Goal: Navigation & Orientation: Find specific page/section

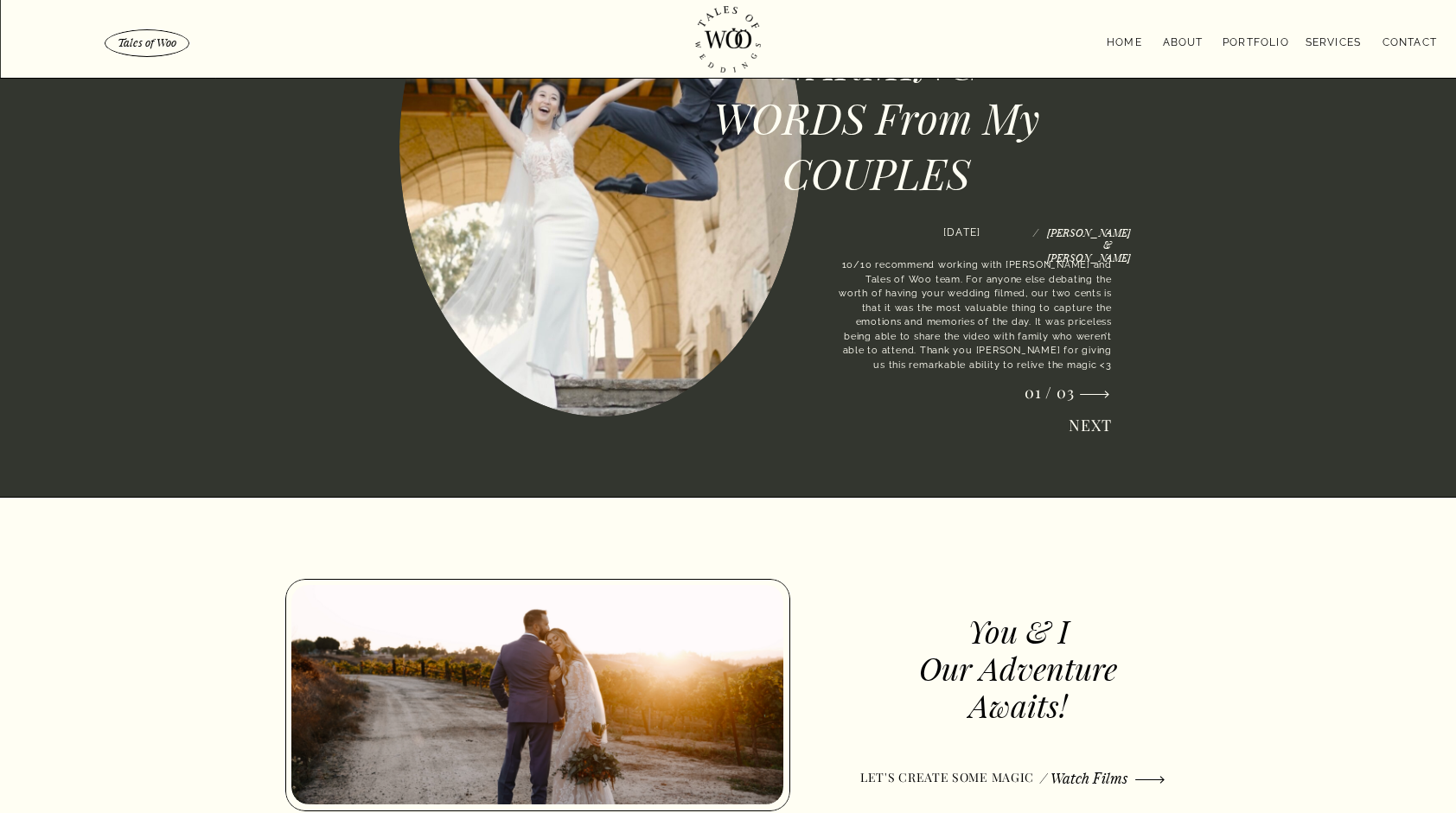
scroll to position [2099, 0]
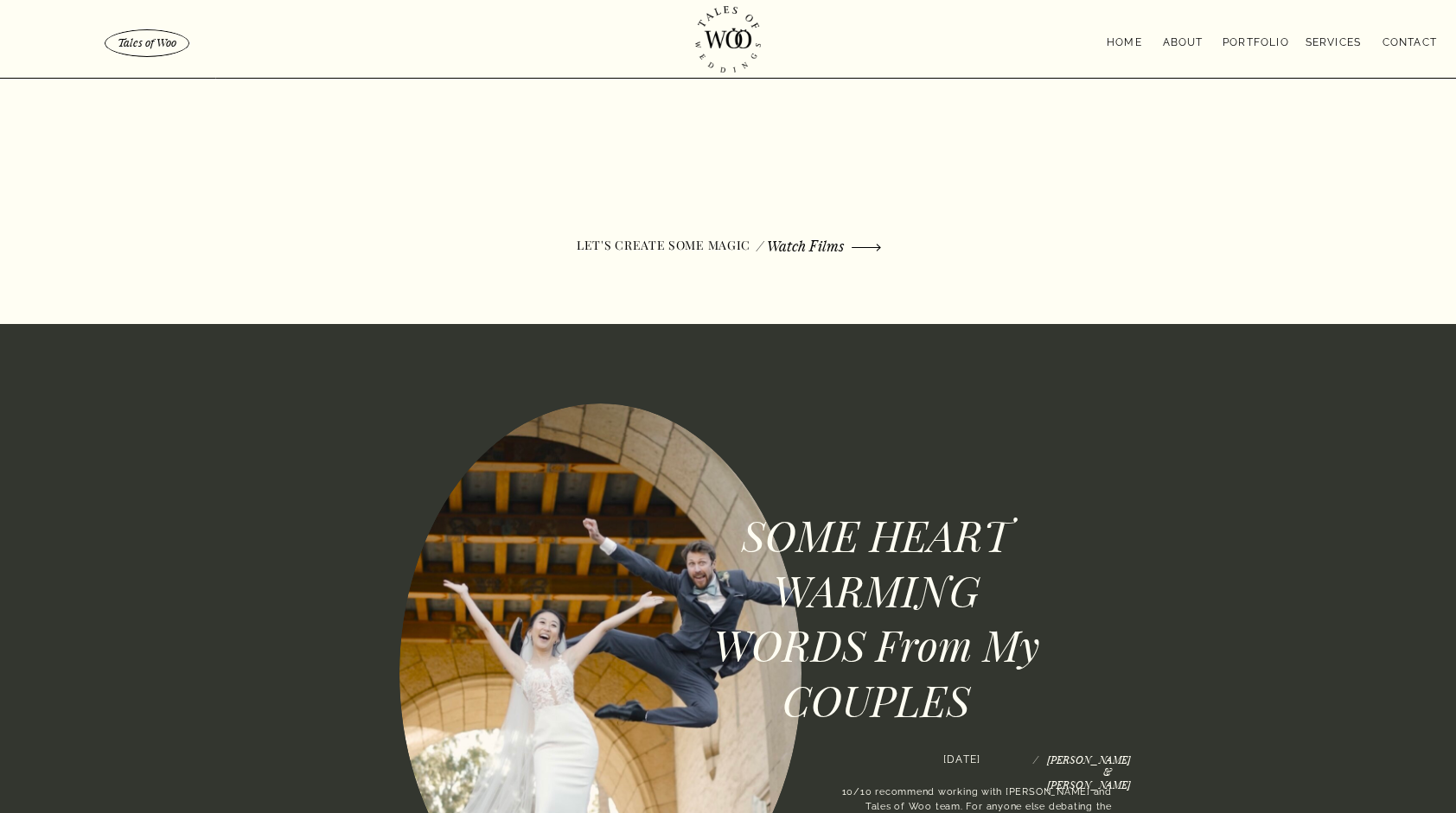
click at [1258, 37] on nav "portfolio" at bounding box center [1255, 40] width 70 height 14
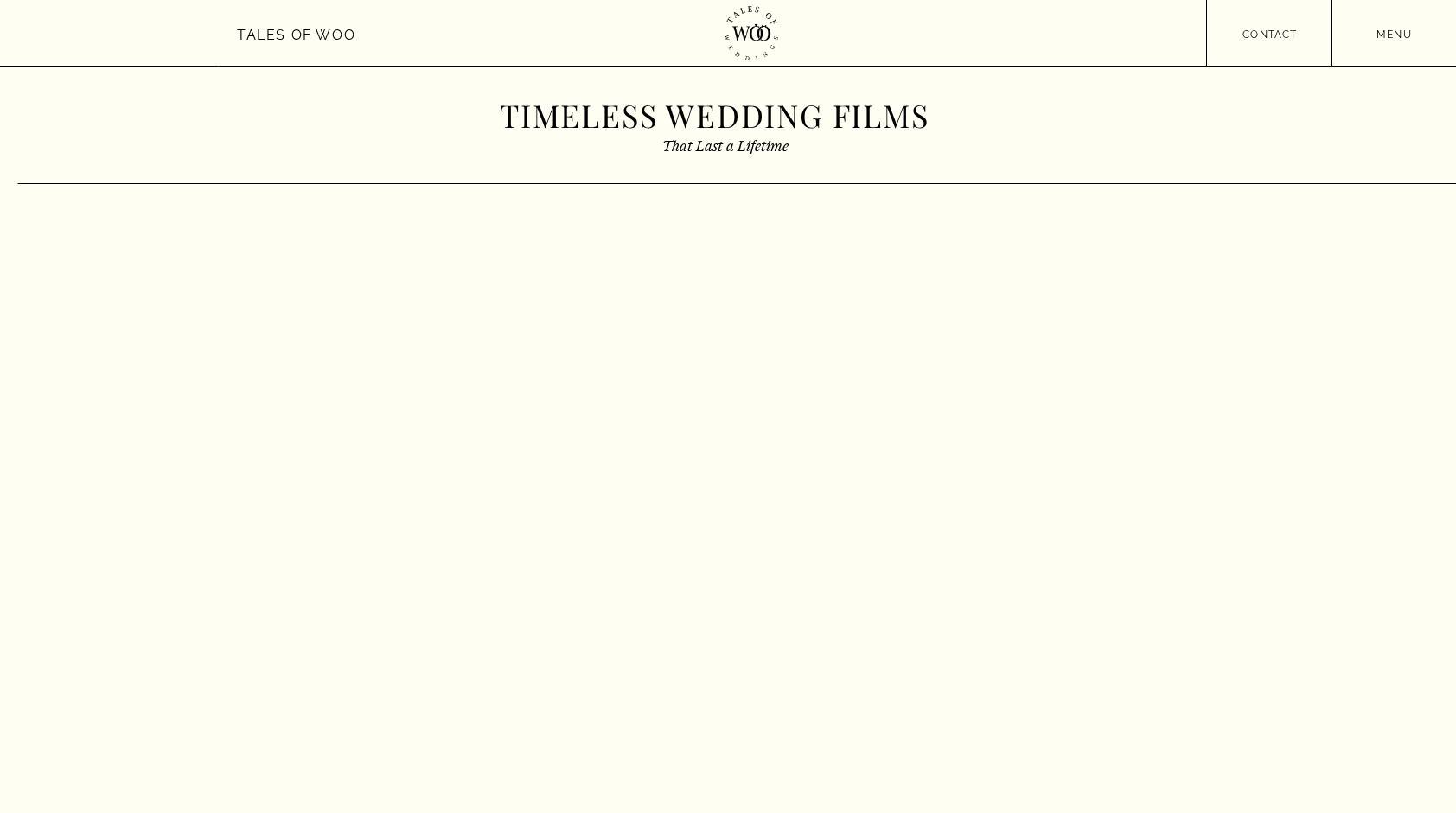
click at [1382, 33] on nav "menu" at bounding box center [1394, 33] width 124 height 13
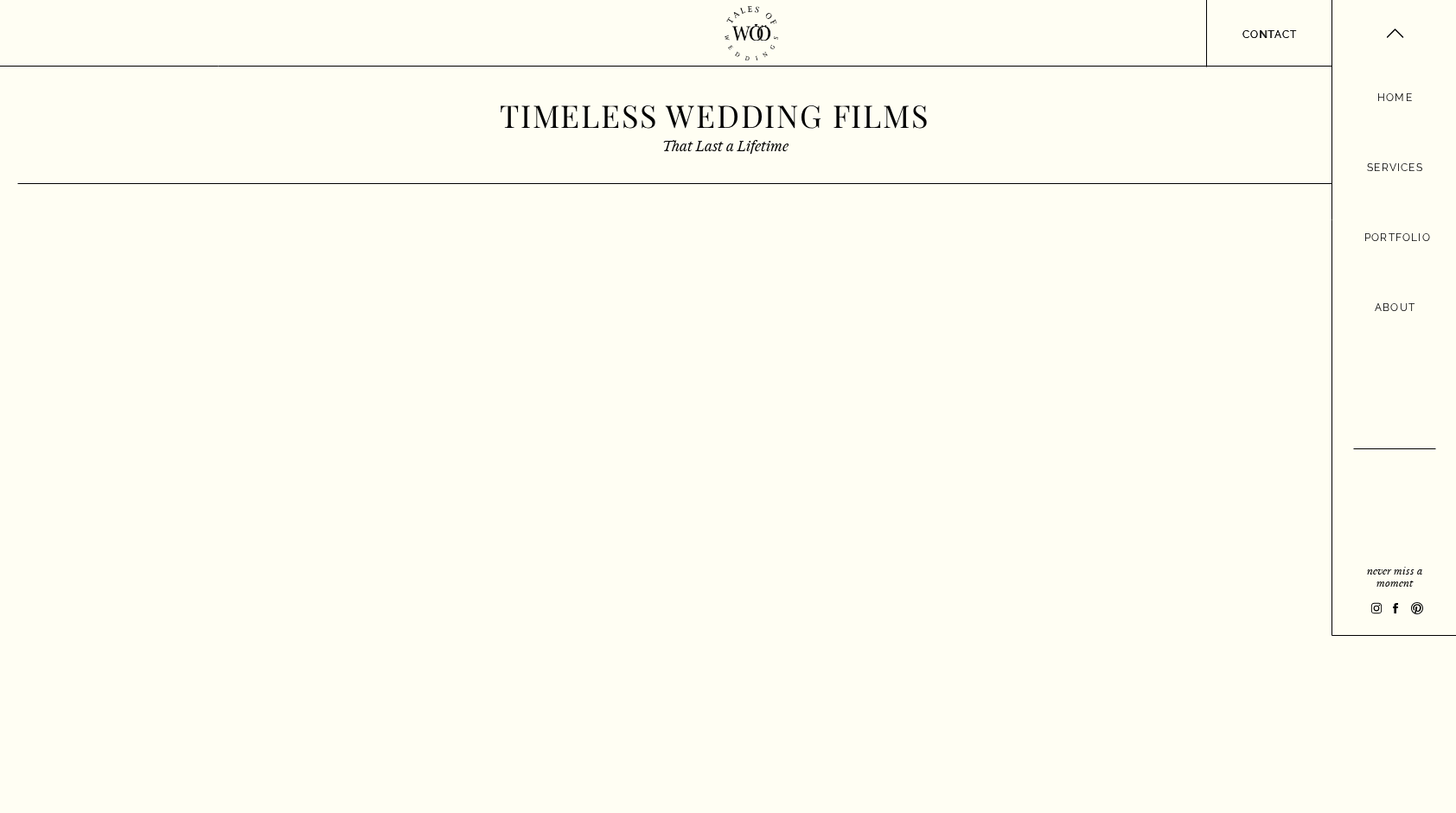
click at [1397, 165] on nav "Services" at bounding box center [1395, 168] width 67 height 18
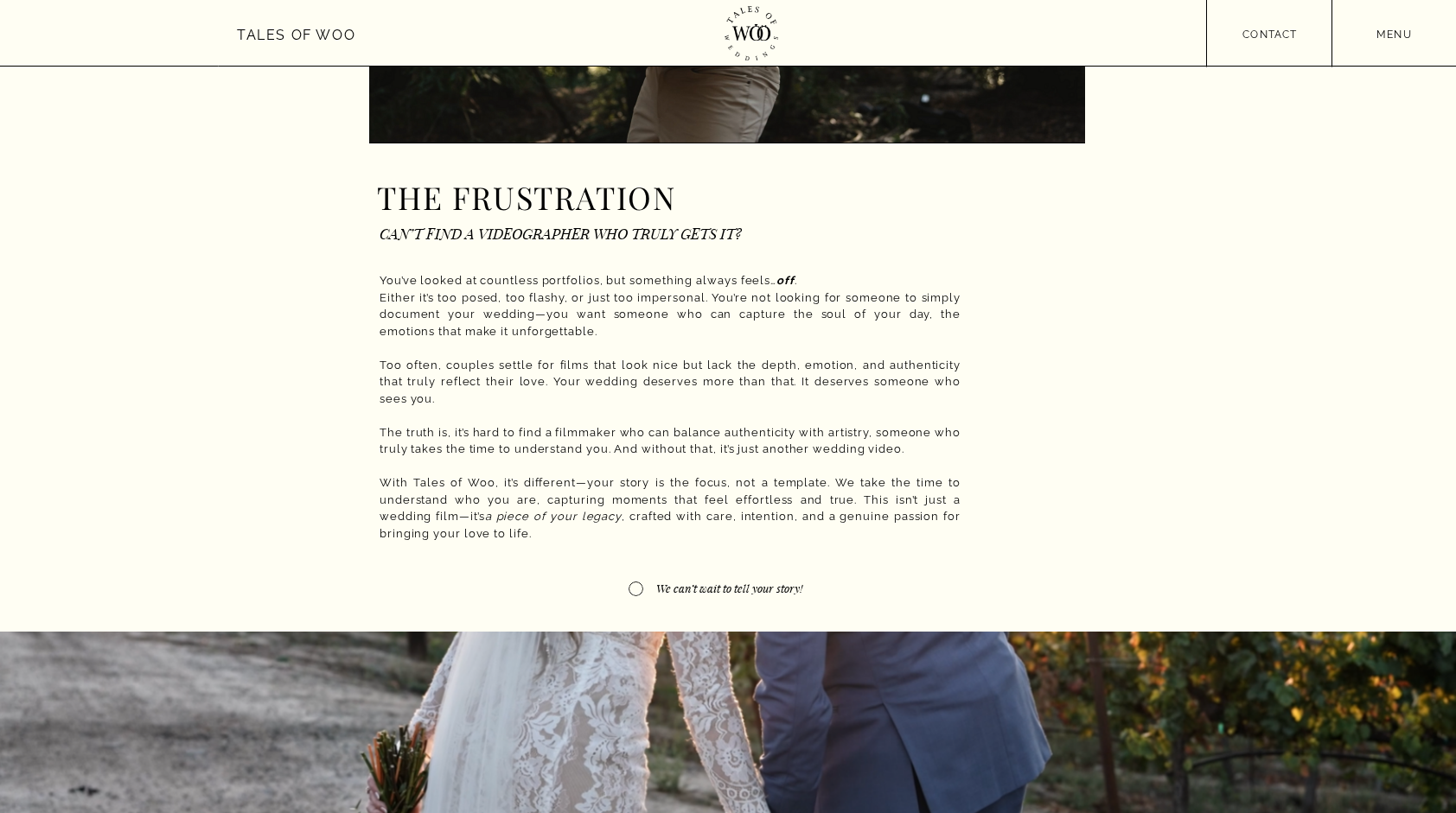
scroll to position [356, 0]
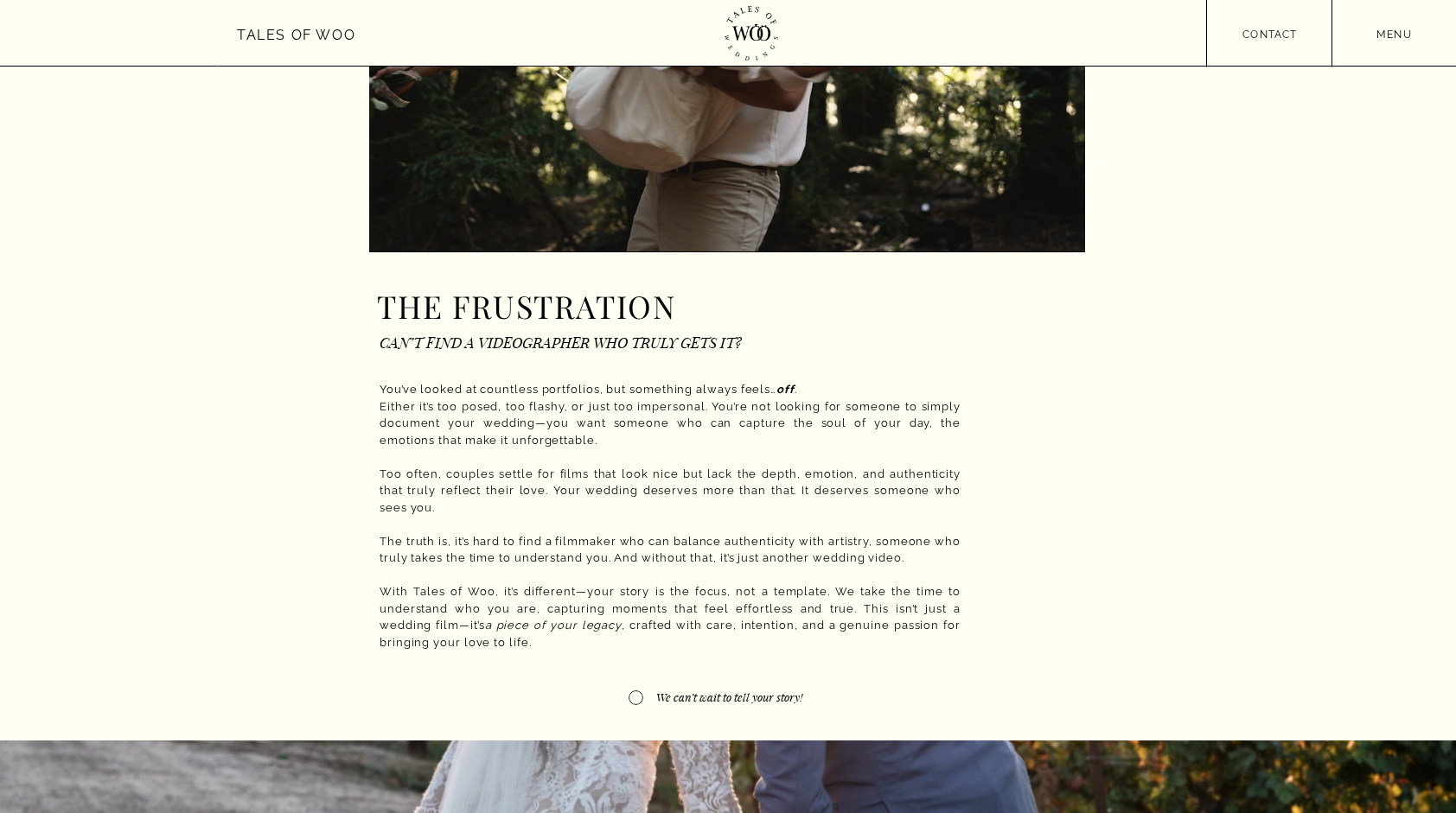
click at [1400, 35] on nav "menu" at bounding box center [1394, 33] width 124 height 13
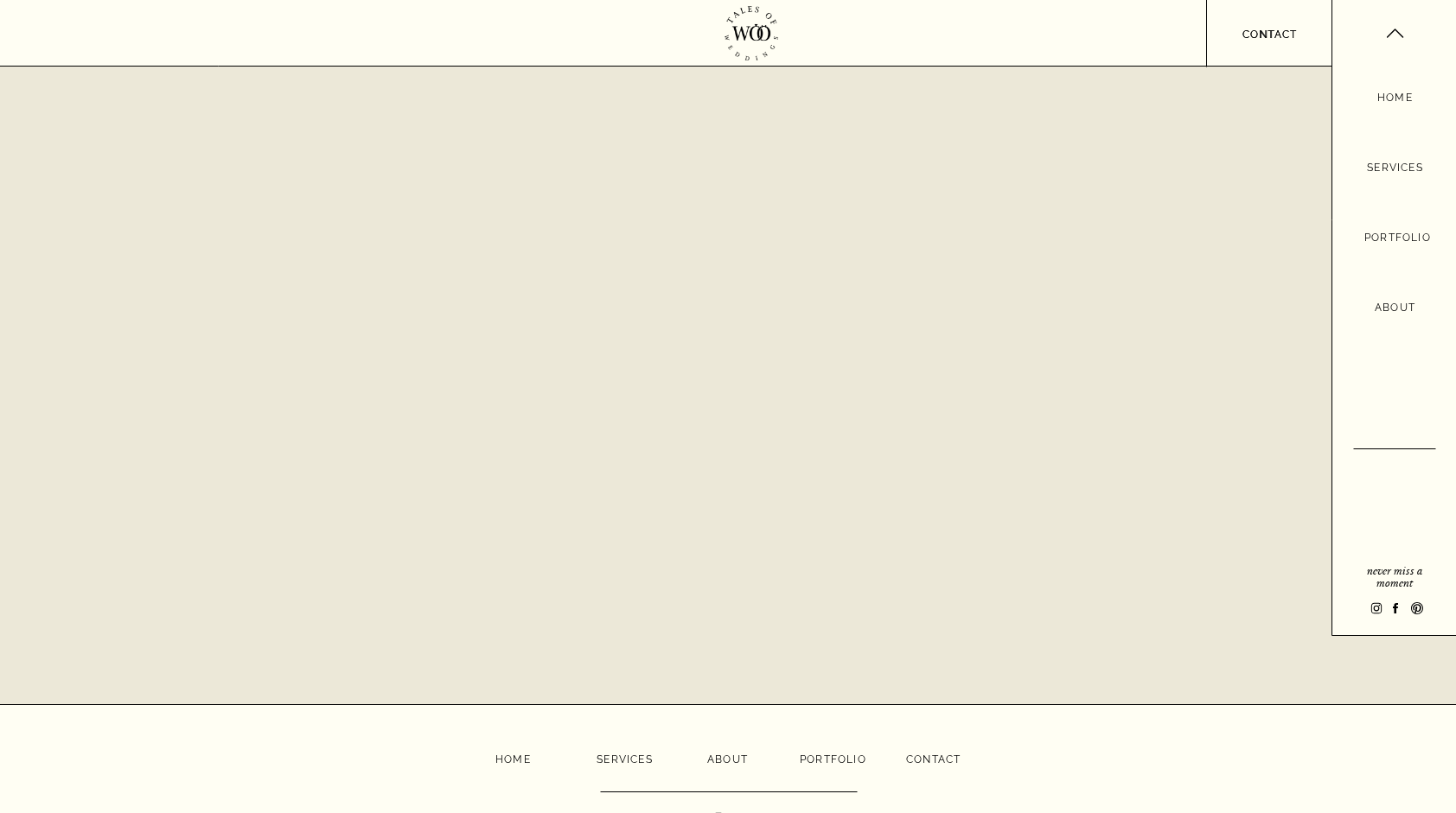
scroll to position [4201, 0]
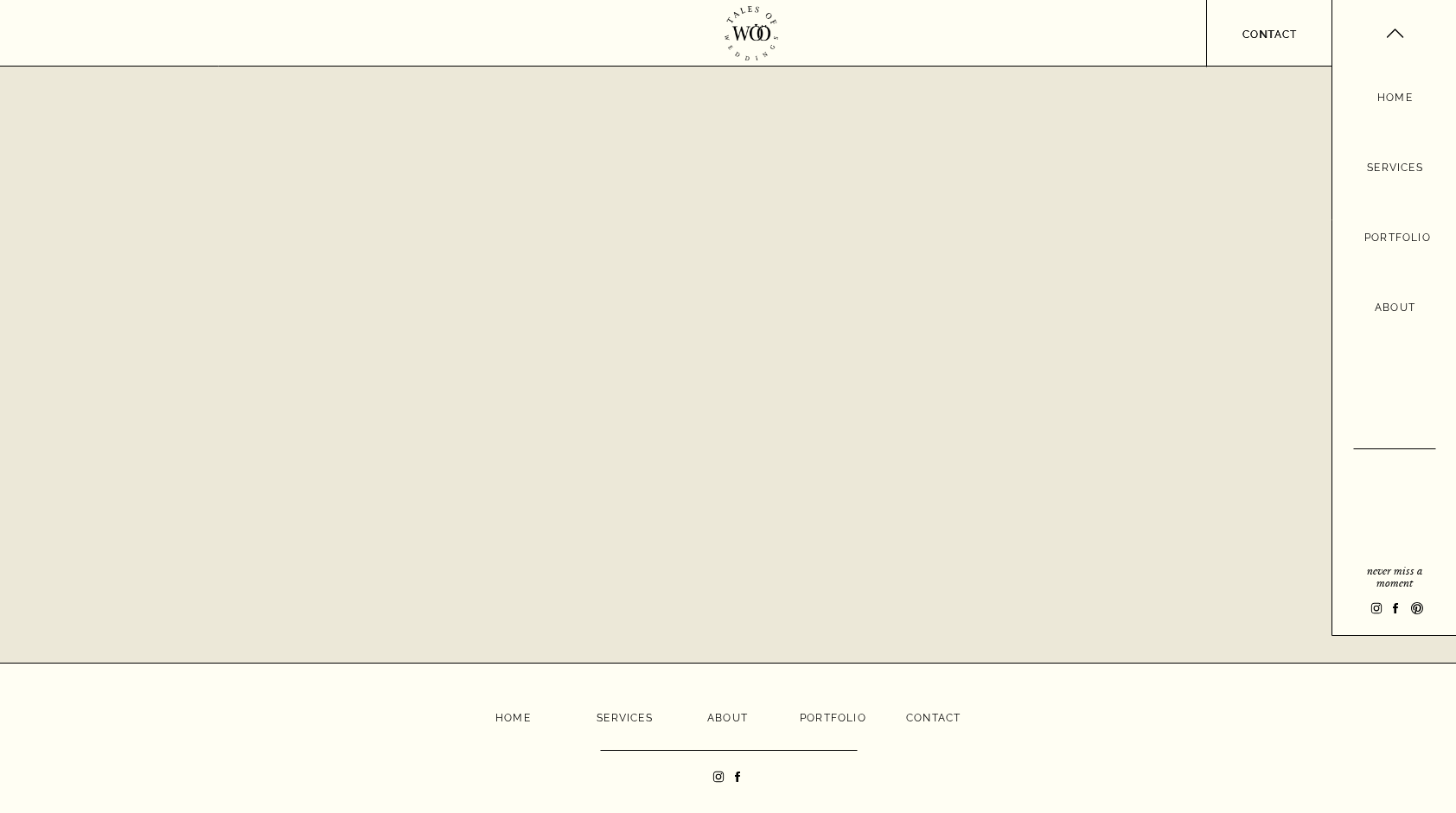
click at [1389, 244] on nav "Portfolio" at bounding box center [1395, 239] width 62 height 19
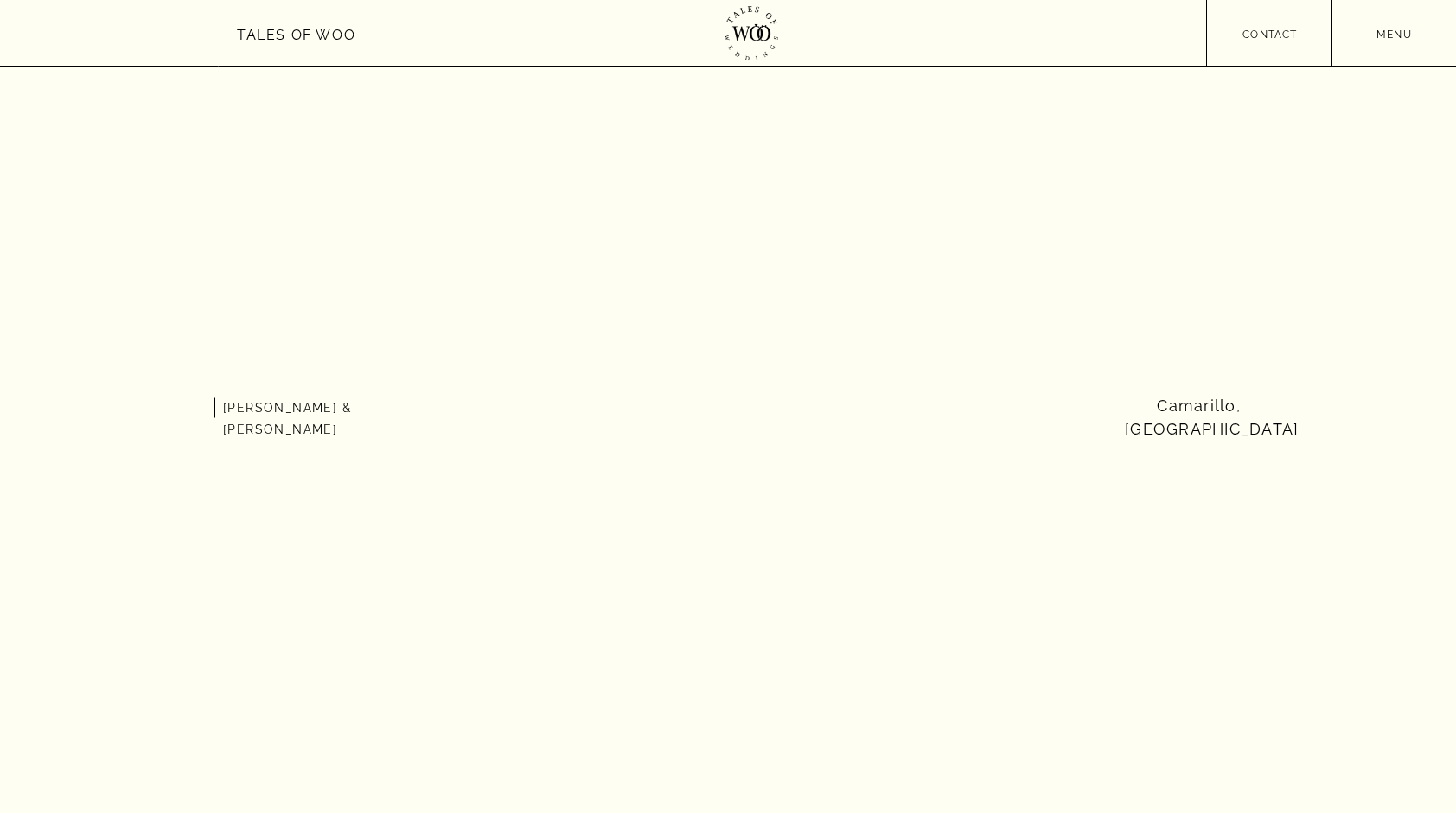
scroll to position [1383, 0]
